Goal: Book appointment/travel/reservation

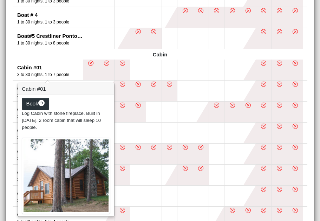
scroll to position [281, 0]
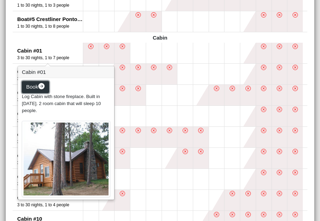
click at [36, 85] on span "Book" at bounding box center [32, 87] width 12 height 6
select select "*"
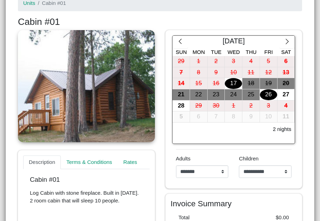
scroll to position [211, 0]
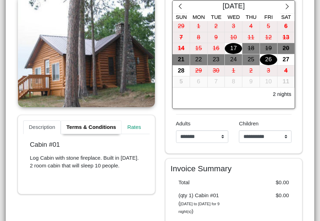
click at [83, 132] on link "Terms & Conditions" at bounding box center [91, 128] width 61 height 14
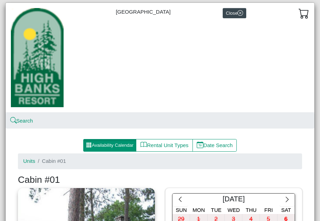
scroll to position [0, 0]
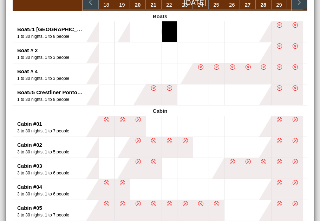
scroll to position [211, 0]
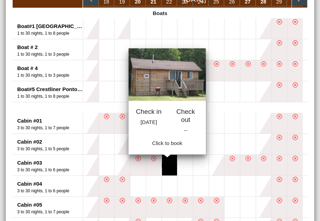
click at [165, 167] on button at bounding box center [169, 165] width 15 height 21
click at [168, 162] on button at bounding box center [169, 165] width 15 height 21
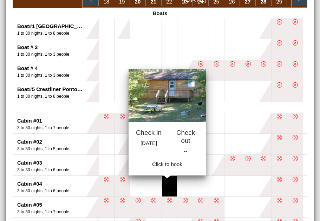
click at [166, 184] on button at bounding box center [169, 186] width 15 height 21
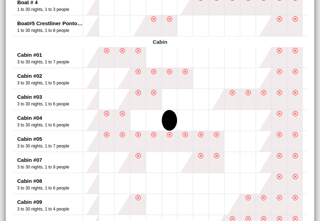
scroll to position [281, 0]
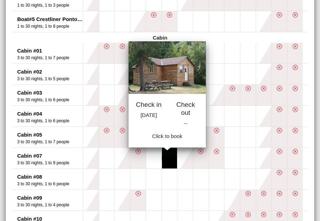
click at [166, 160] on button at bounding box center [169, 158] width 15 height 21
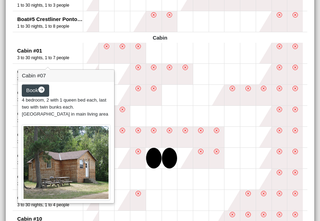
click at [30, 160] on img at bounding box center [66, 163] width 88 height 77
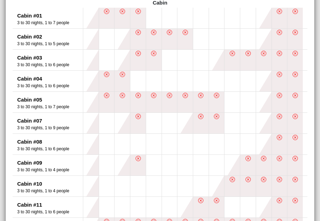
scroll to position [386, 0]
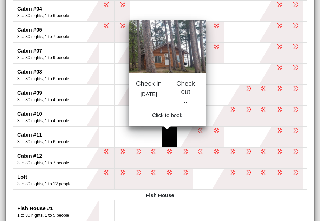
click at [167, 134] on button at bounding box center [169, 137] width 15 height 21
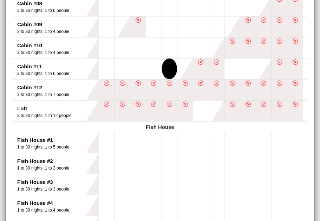
scroll to position [456, 0]
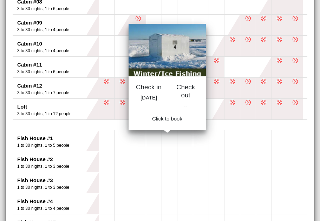
click at [167, 134] on button at bounding box center [169, 141] width 15 height 21
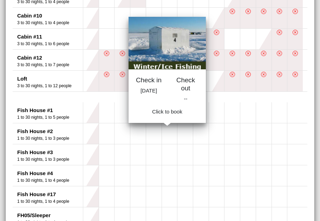
scroll to position [344, 0]
